Goal: Check status

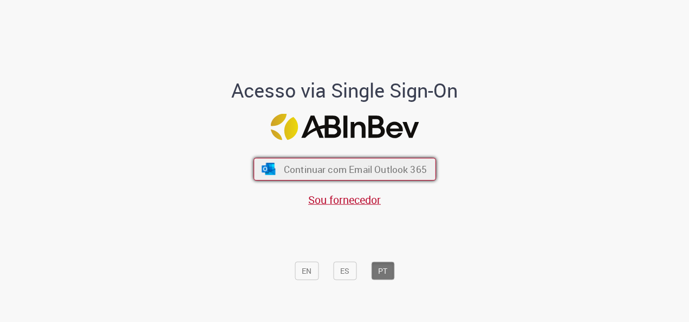
click at [360, 174] on span "Continuar com Email Outlook 365" at bounding box center [354, 169] width 143 height 12
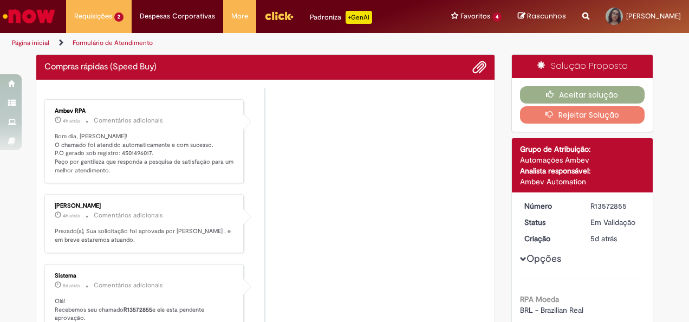
click at [138, 151] on p "Bom dia, Jessica! O chamado foi atendido automaticamente e com sucesso. P.O ger…" at bounding box center [145, 153] width 180 height 43
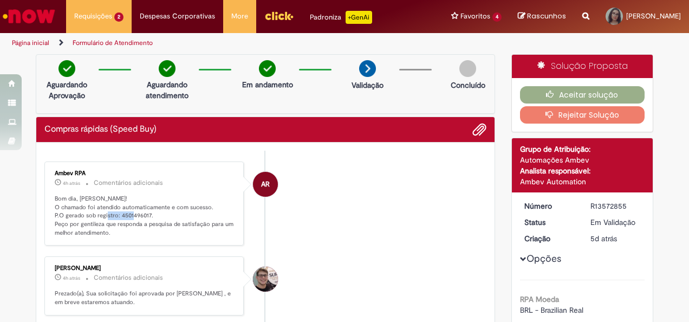
copy p "4501496017"
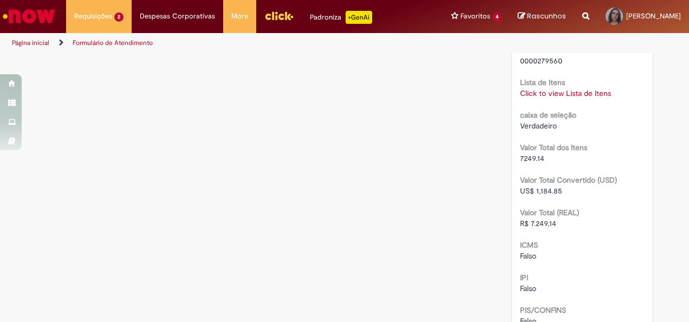
scroll to position [1355, 0]
